Goal: Book appointment/travel/reservation

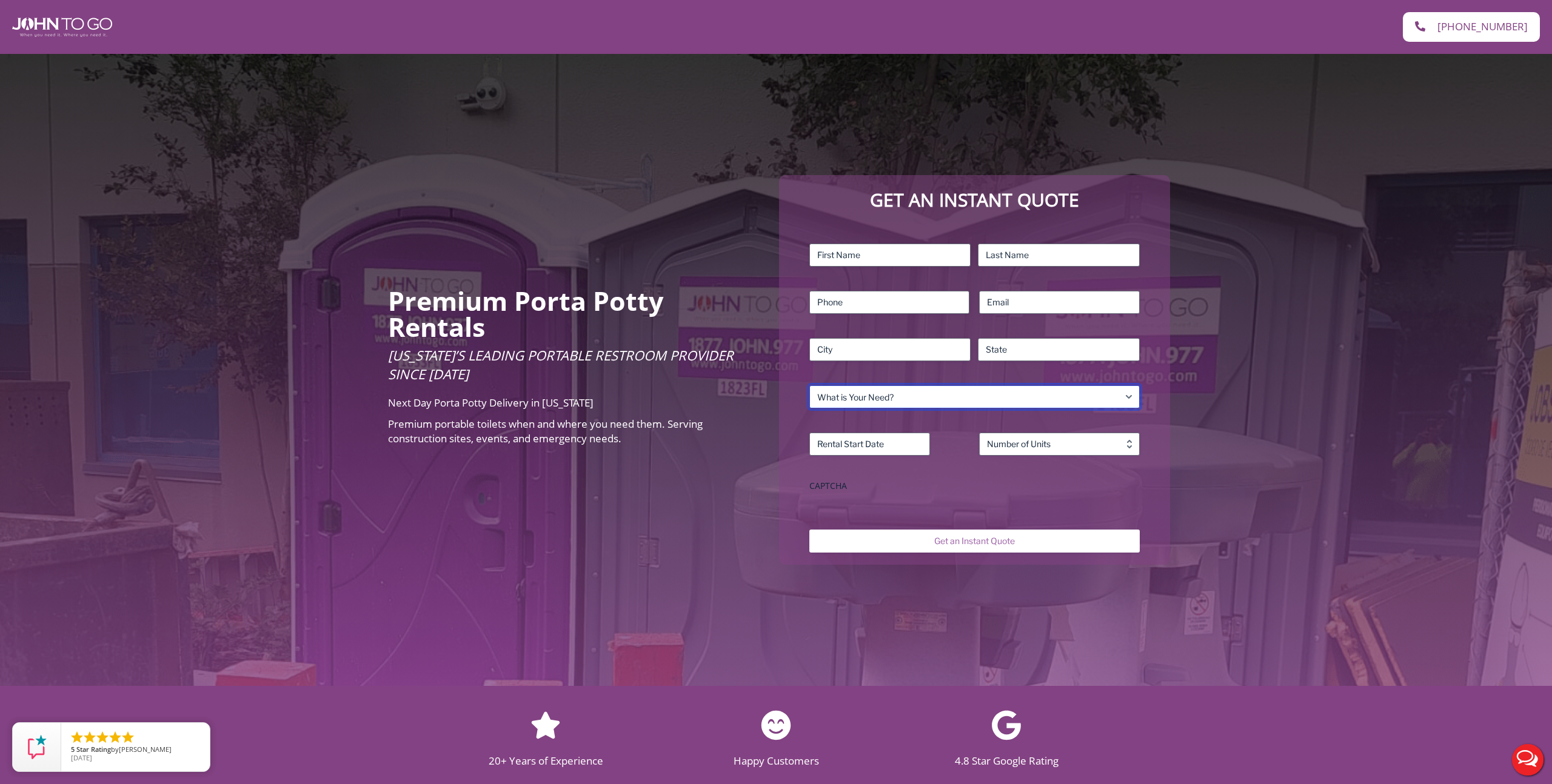
click at [855, 395] on select "What is Your Need? Business Residential Government Event" at bounding box center [974, 396] width 330 height 23
click at [809, 385] on select "What is Your Need? Business Residential Government Event" at bounding box center [974, 396] width 330 height 23
click at [853, 408] on div "Name (Required) First Last Phone (Required) Email (Required) Address (Required)…" at bounding box center [975, 370] width 343 height 265
click at [853, 399] on select "What is Your Need? Business Residential Government Event" at bounding box center [974, 396] width 330 height 23
click at [809, 385] on select "What is Your Need? Business Residential Government Event" at bounding box center [974, 396] width 330 height 23
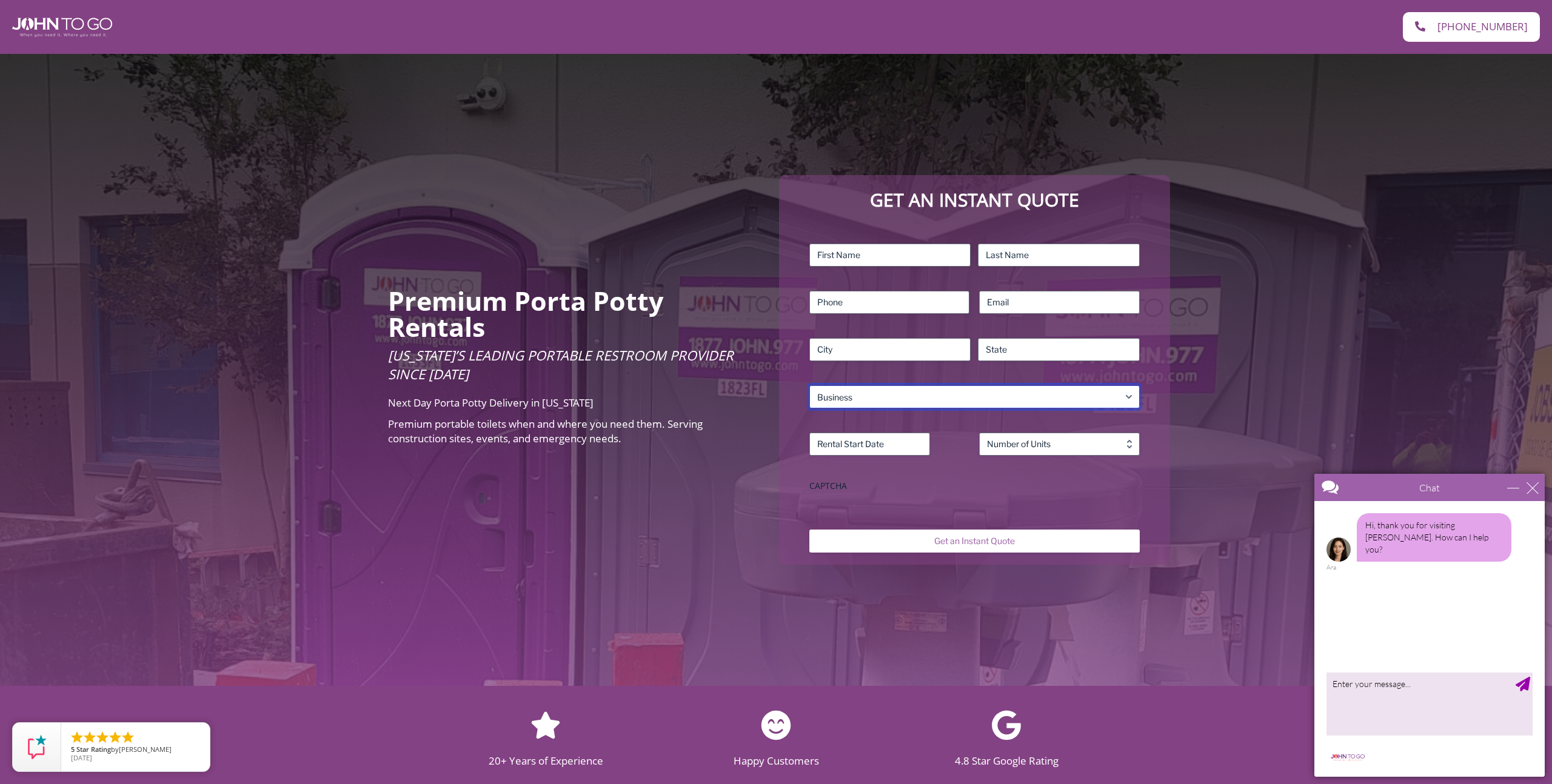
click at [854, 399] on select "What is Your Need? Business Residential Government Event" at bounding box center [974, 396] width 330 height 23
select select "Event"
click at [809, 385] on select "What is Your Need? Business Residential Government Event" at bounding box center [974, 396] width 330 height 23
click at [848, 399] on select "What is Your Need? Business Residential Government Event" at bounding box center [974, 396] width 330 height 23
select select
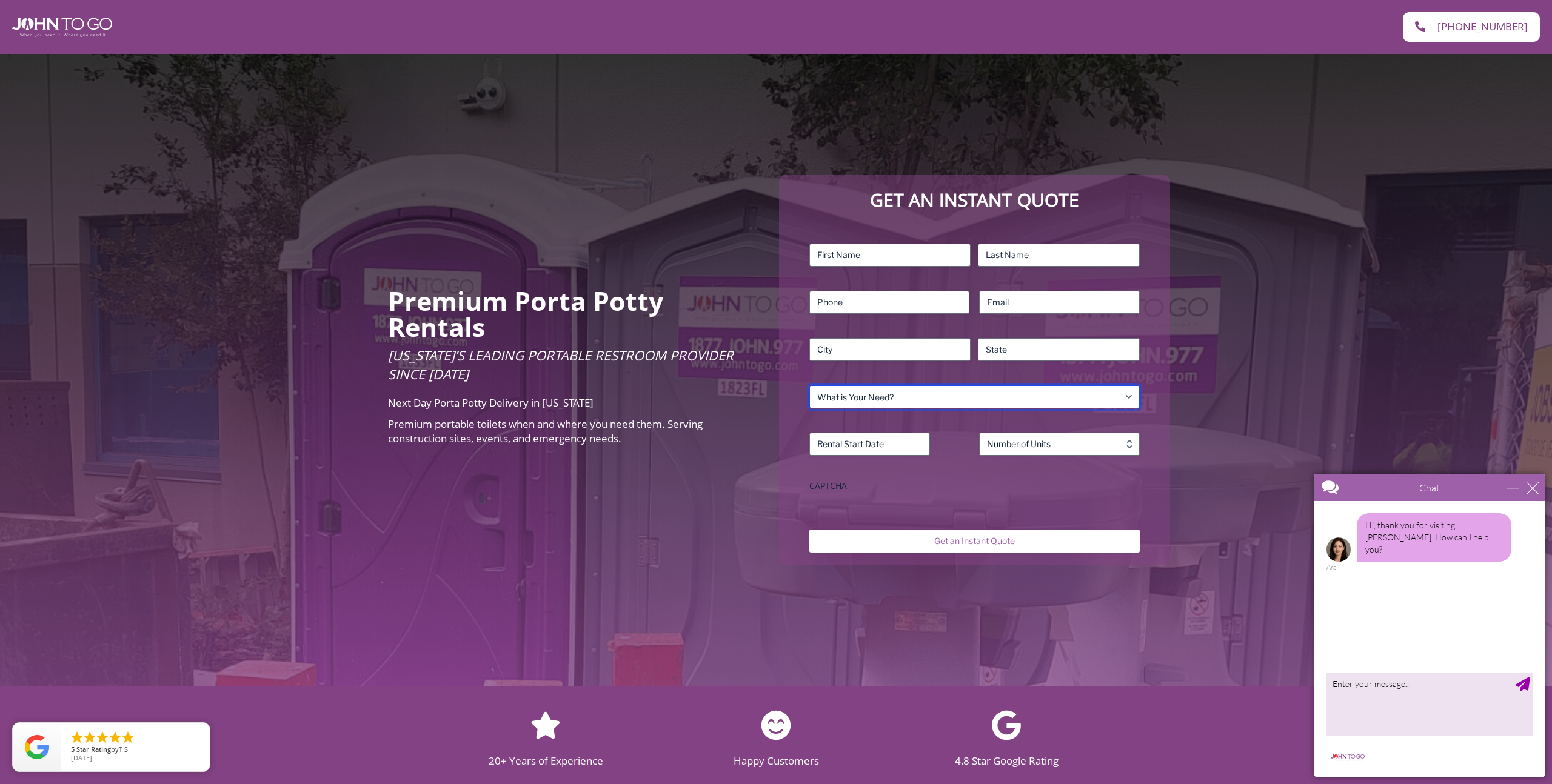
click at [809, 385] on select "What is Your Need? Business Residential Government Event" at bounding box center [974, 396] width 330 height 23
click at [683, 511] on div "Premium Porta Potty Rentals [US_STATE]’s Leading Portable Restroom Provider Sin…" at bounding box center [776, 370] width 1552 height 632
click at [373, 508] on div "Premium Porta Potty Rentals [US_STATE]’s Leading Portable Restroom Provider Sin…" at bounding box center [776, 370] width 1552 height 632
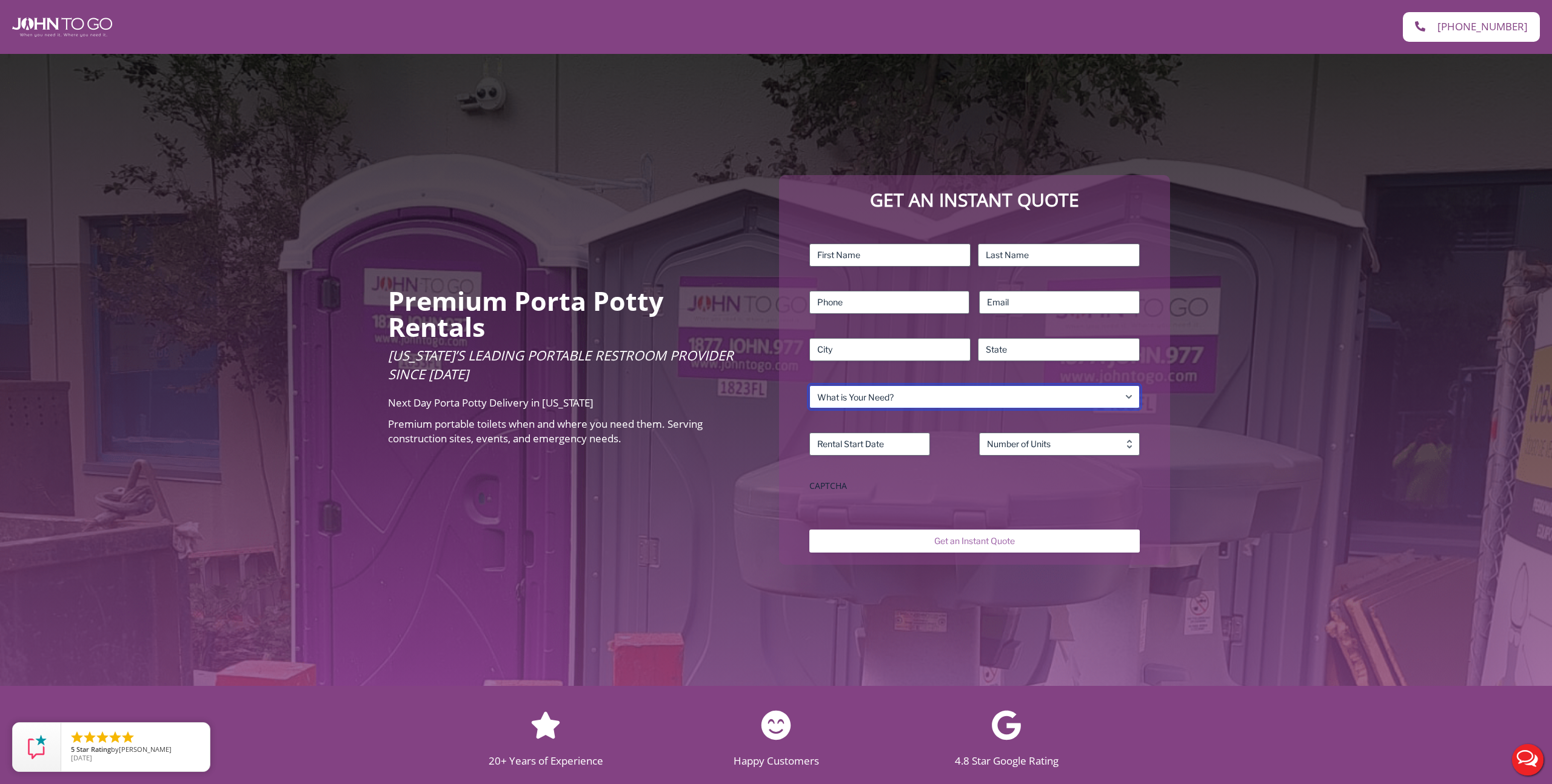
click at [925, 393] on select "What is Your Need? Business Residential Government Event" at bounding box center [974, 396] width 330 height 23
click at [809, 385] on select "What is Your Need? Business Residential Government Event" at bounding box center [974, 396] width 330 height 23
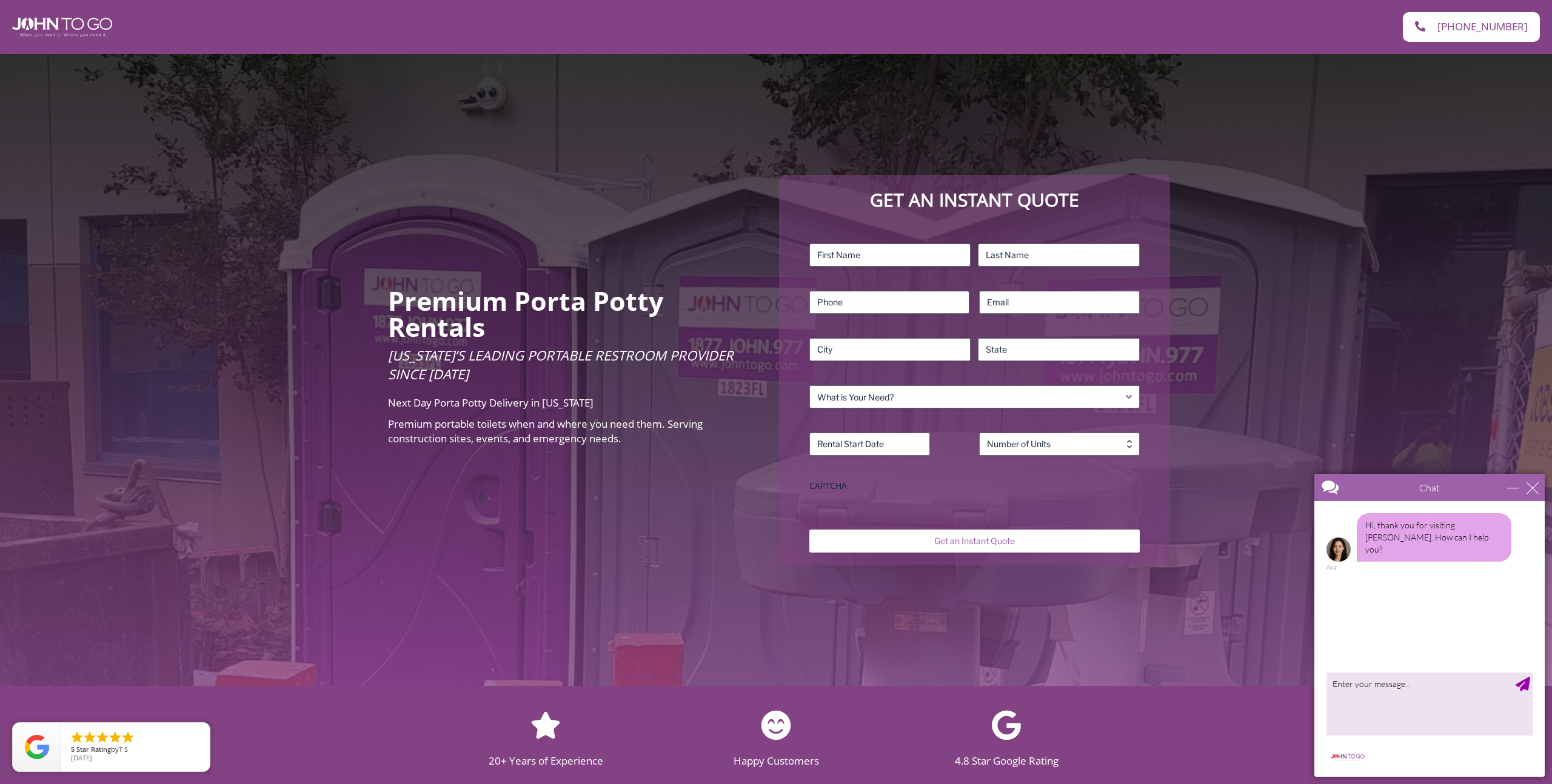
click at [1231, 254] on div "Premium Porta Potty Rentals [US_STATE]’s Leading Portable Restroom Provider Sin…" at bounding box center [776, 370] width 1552 height 632
click at [866, 628] on div "Premium Porta Potty Rentals [US_STATE]’s Leading Portable Restroom Provider Sin…" at bounding box center [776, 370] width 1552 height 632
